Goal: Task Accomplishment & Management: Use online tool/utility

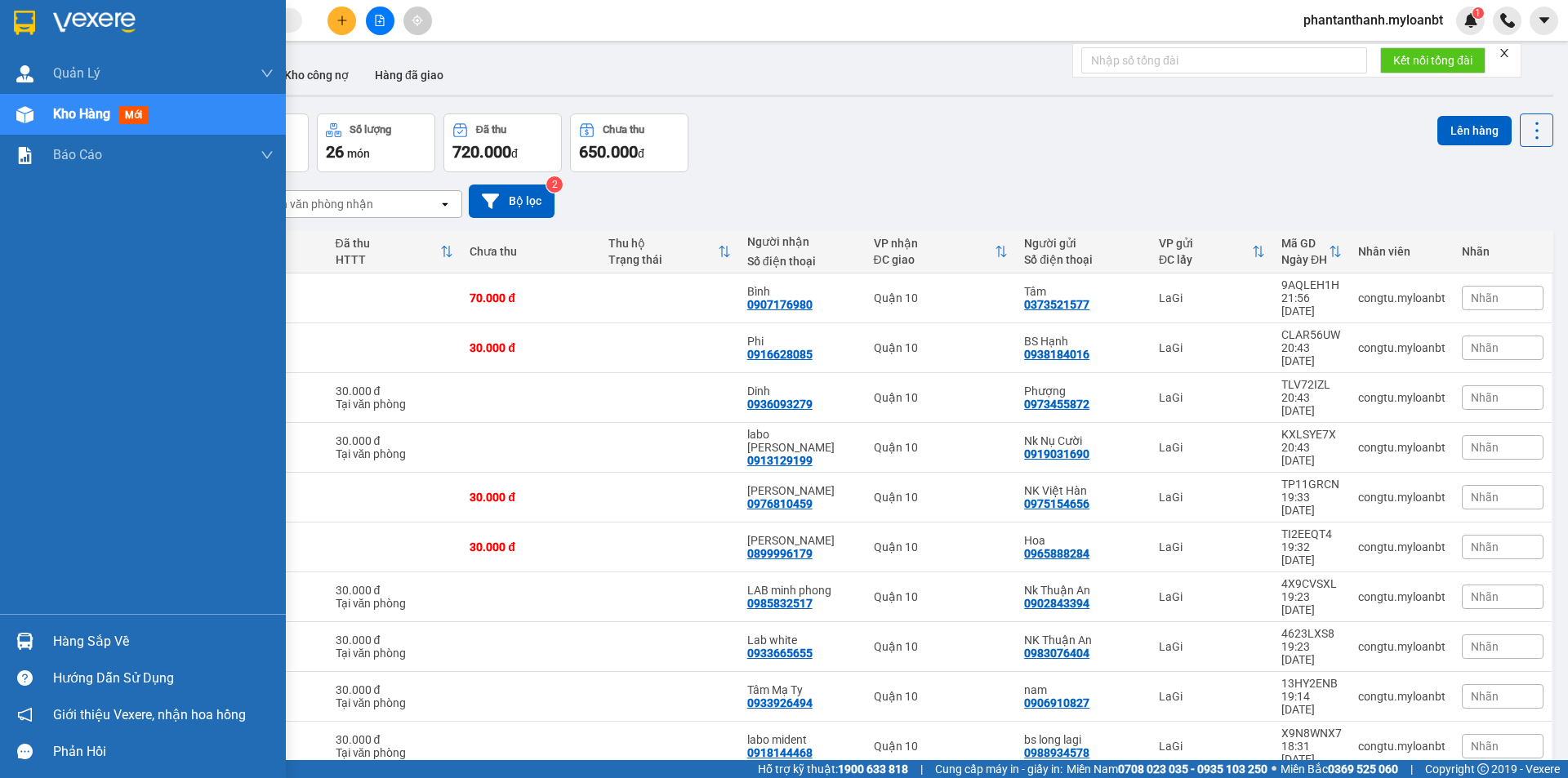
click at [65, 612] on div "Quản [PERSON_NAME] lý giao nhận mới Kho hàng mới Báo cáo Mẫu 1: Báo cáo dòng ti…" at bounding box center [143, 333] width 286 height 561
drag, startPoint x: 72, startPoint y: 623, endPoint x: 188, endPoint y: 657, distance: 120.9
click at [72, 624] on div "Hàng sắp về" at bounding box center [143, 641] width 286 height 37
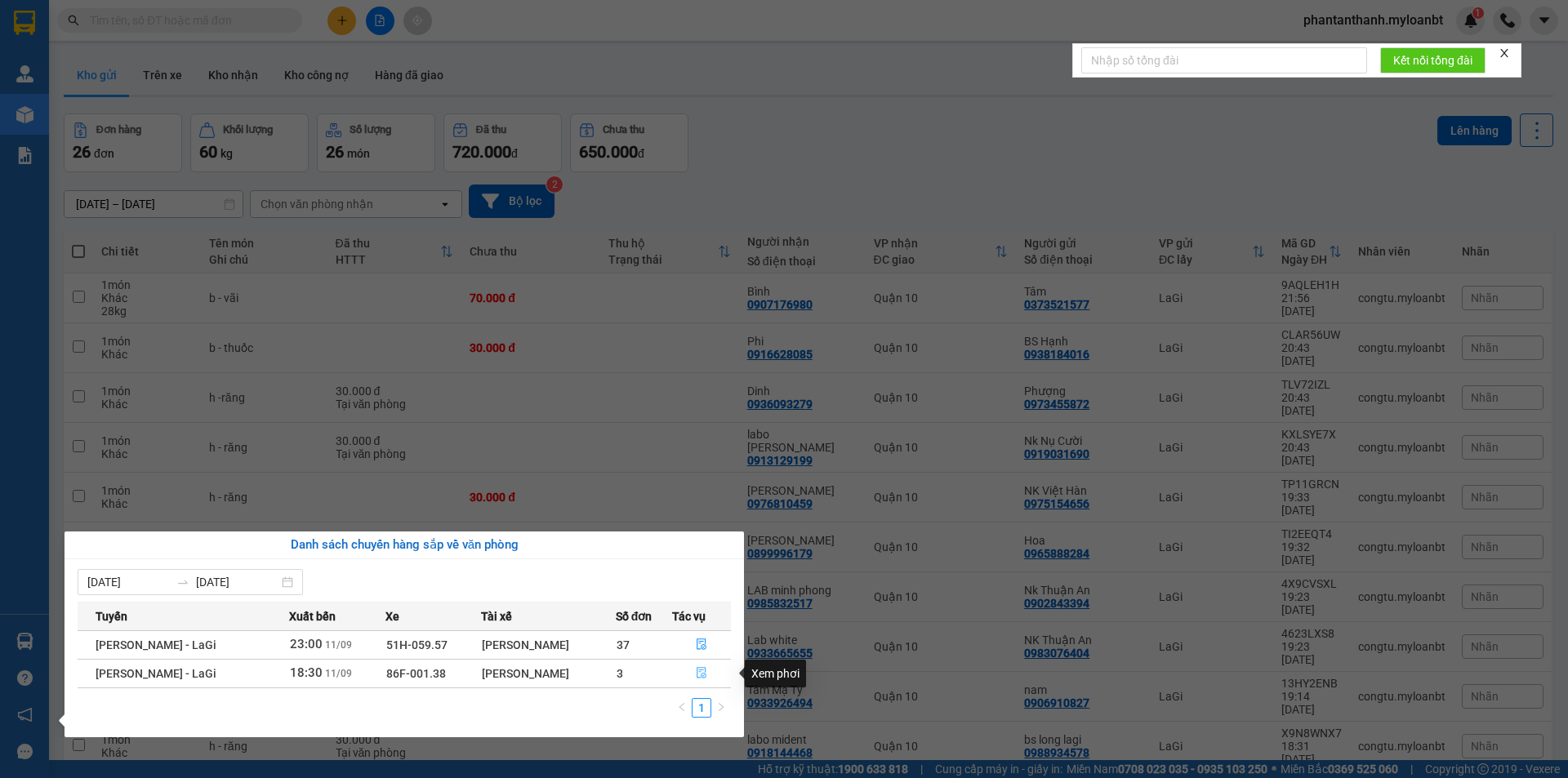
click at [706, 667] on button "button" at bounding box center [701, 674] width 58 height 26
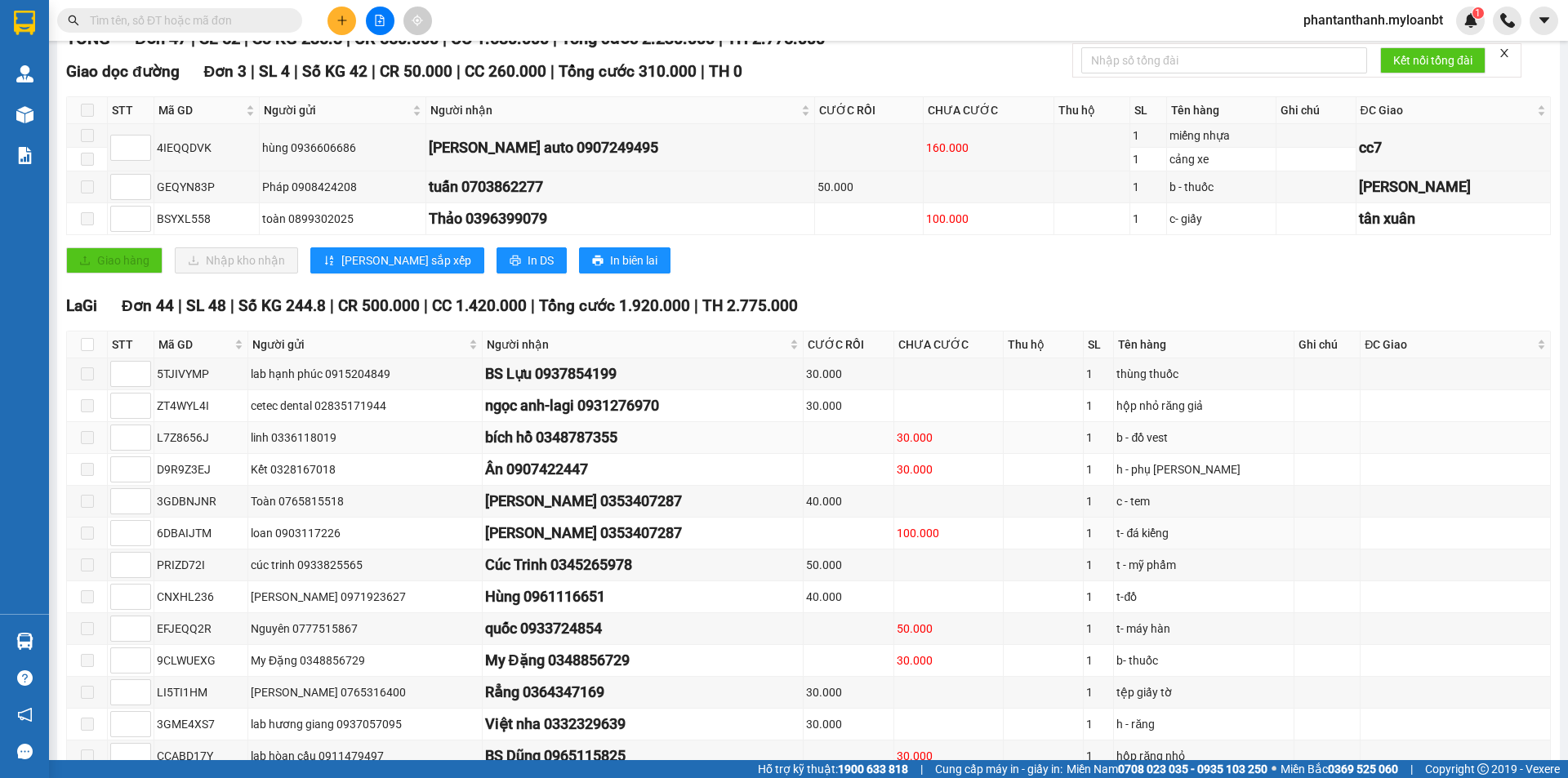
scroll to position [408, 0]
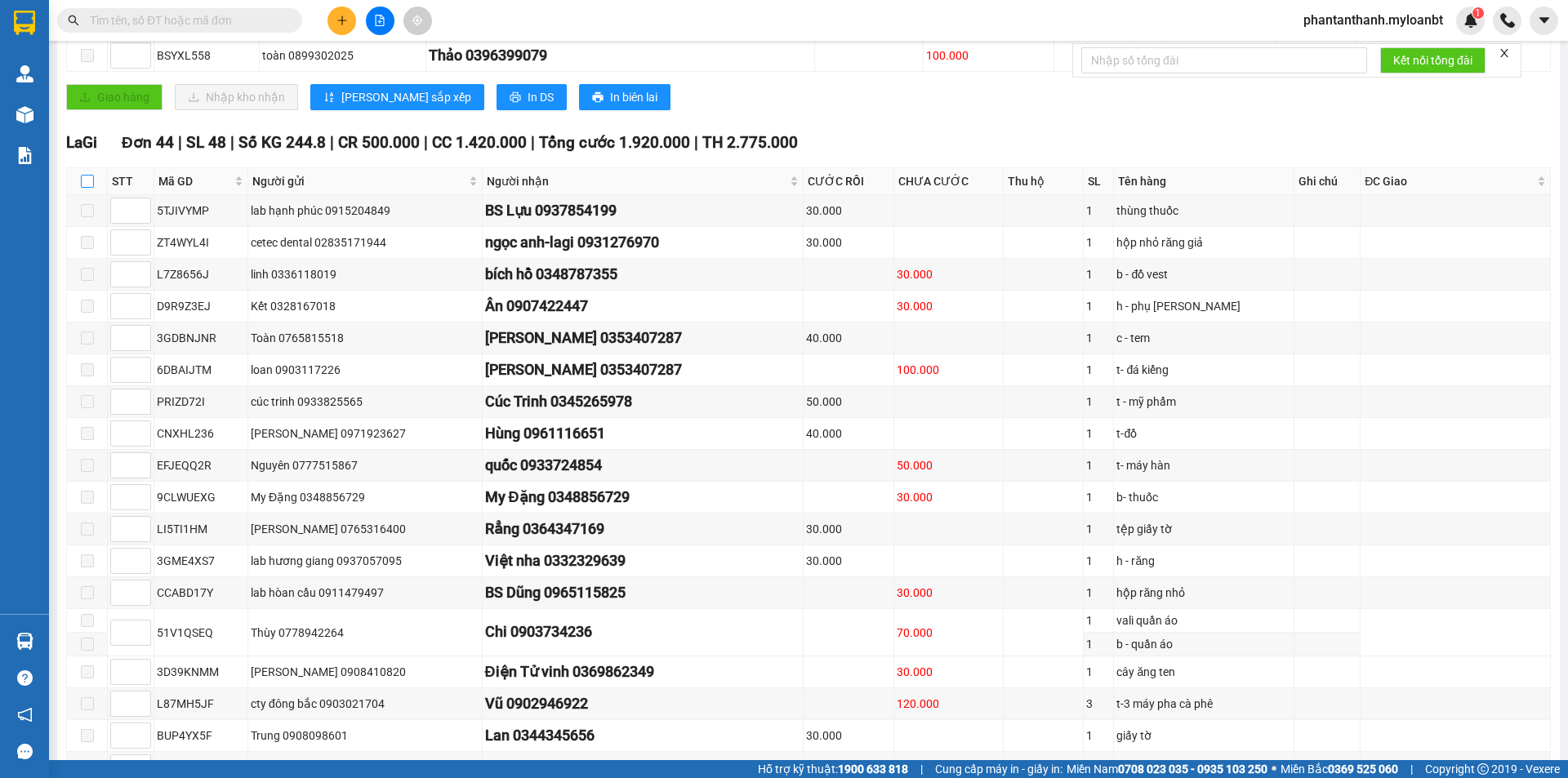
click at [90, 187] on input "checkbox" at bounding box center [87, 181] width 13 height 13
checkbox input "true"
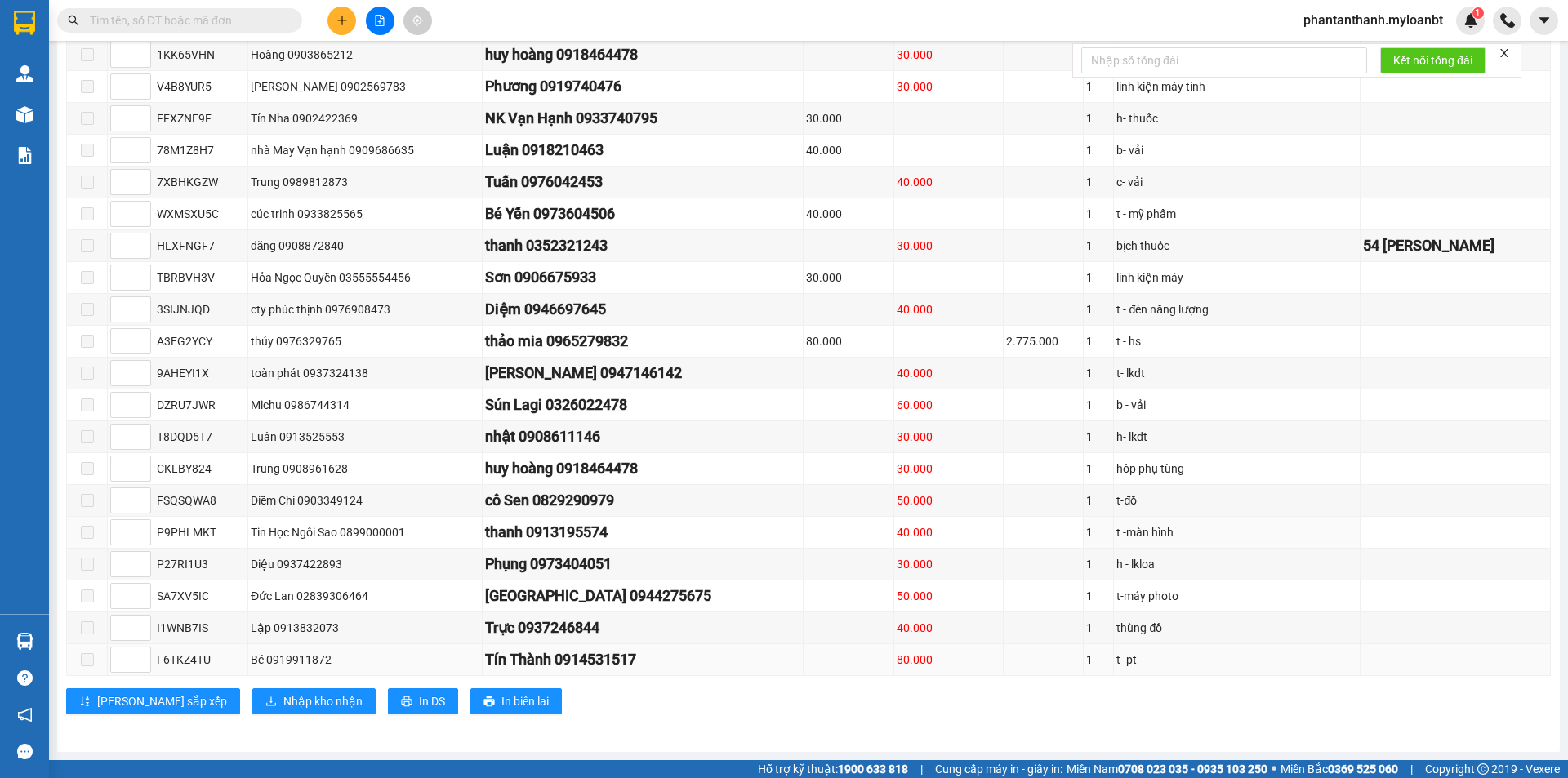
scroll to position [1377, 0]
click at [283, 696] on span "Nhập kho nhận" at bounding box center [322, 701] width 79 height 18
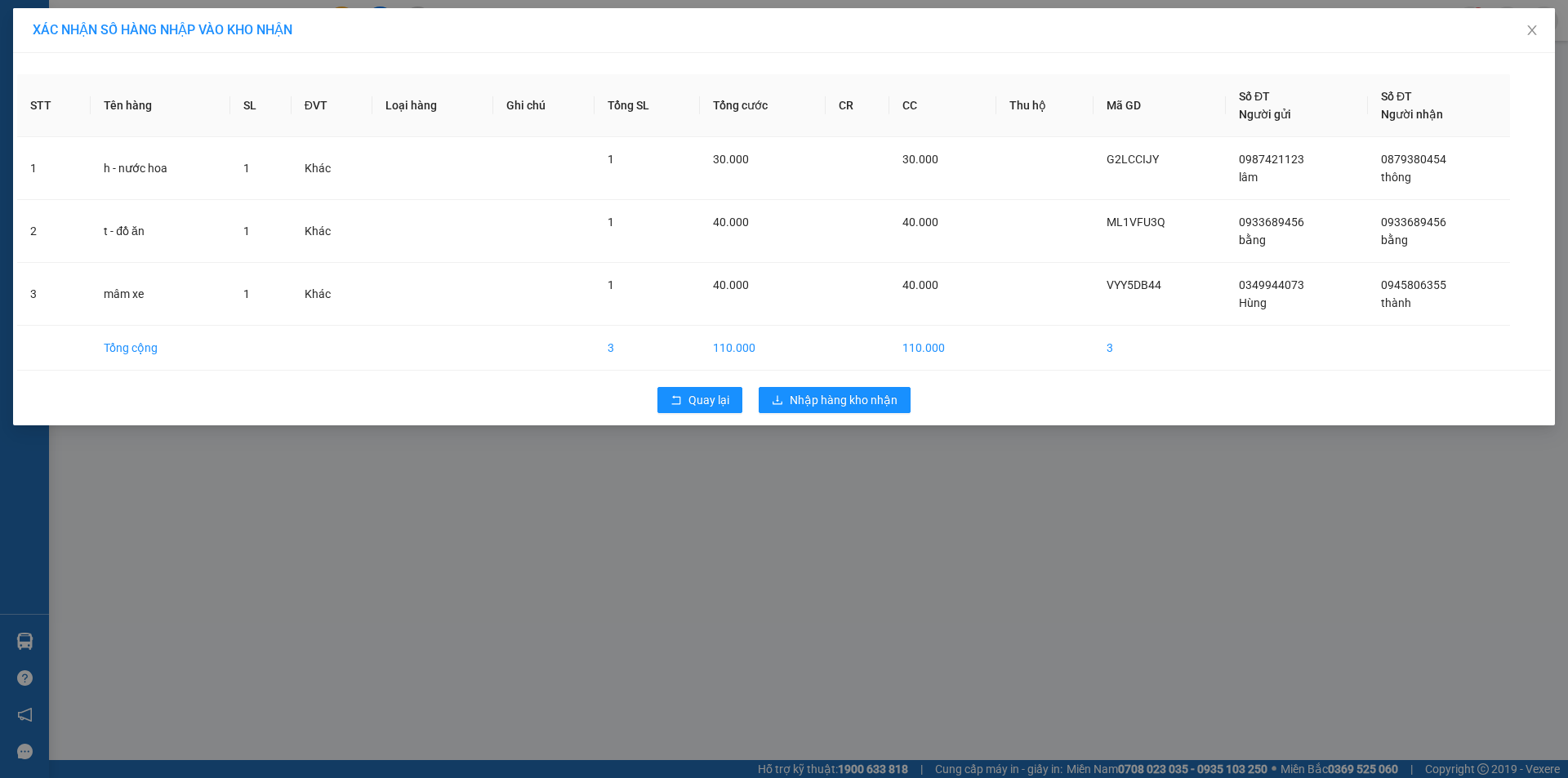
click at [855, 383] on div "Quay lại Nhập hàng kho nhận" at bounding box center [784, 399] width 1534 height 42
click at [849, 414] on div "Quay lại Nhập hàng kho nhận" at bounding box center [784, 399] width 1534 height 42
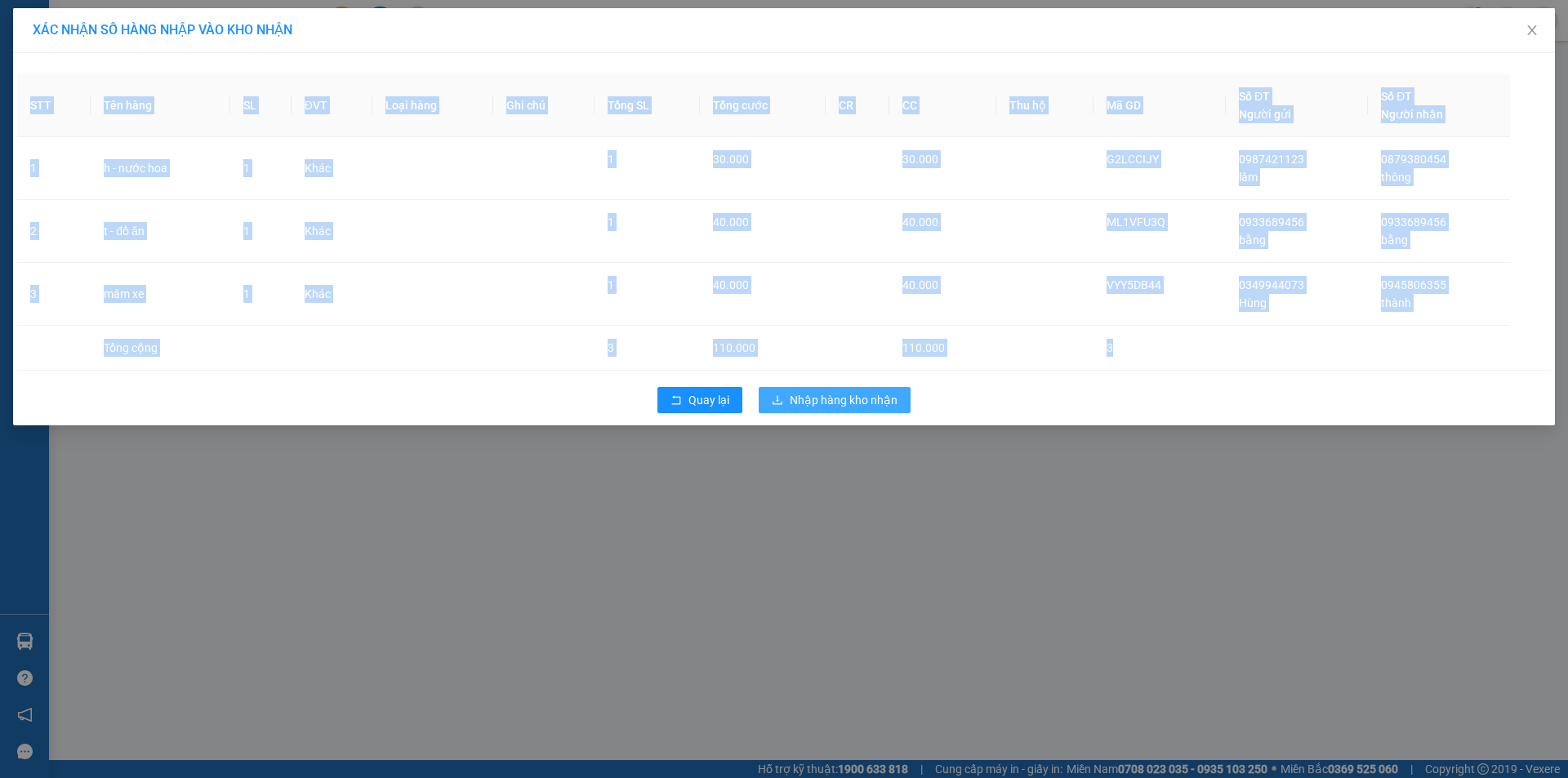
drag, startPoint x: 849, startPoint y: 414, endPoint x: 859, endPoint y: 412, distance: 10.2
click at [853, 414] on div "Quay lại Nhập hàng kho nhận" at bounding box center [784, 399] width 1534 height 42
click at [859, 412] on button "Nhập hàng kho nhận" at bounding box center [835, 399] width 152 height 26
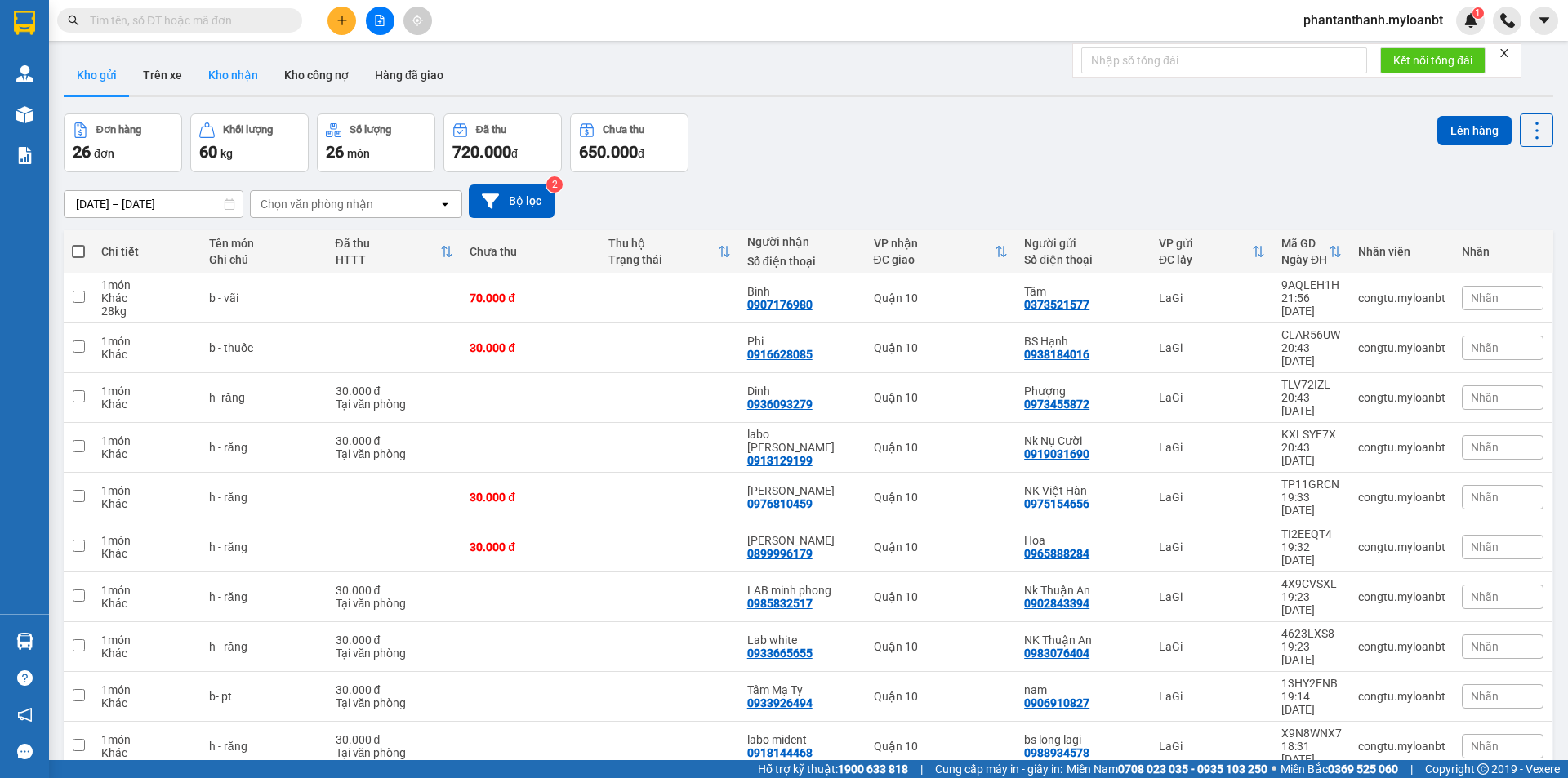
click at [245, 78] on button "Kho nhận" at bounding box center [233, 75] width 76 height 39
